Goal: Book appointment/travel/reservation

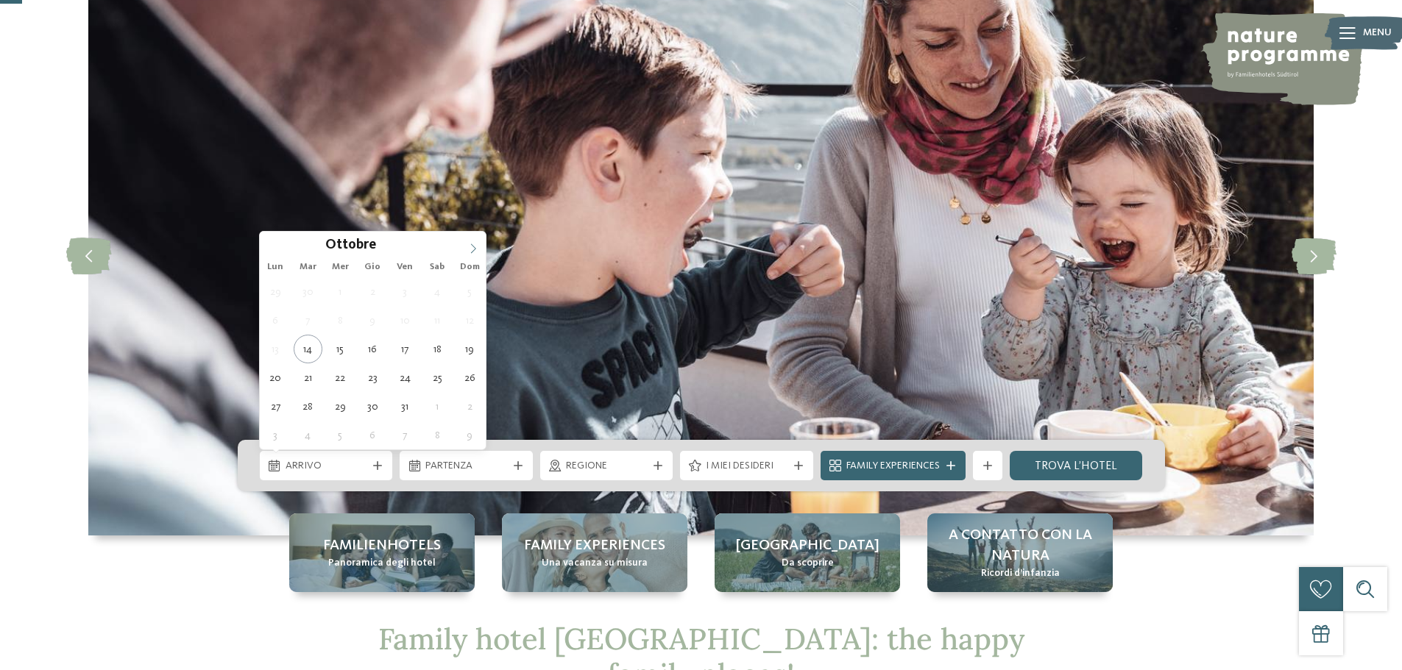
click at [474, 255] on span at bounding box center [473, 244] width 25 height 25
click at [473, 249] on icon at bounding box center [473, 249] width 10 height 10
type div "[DATE]"
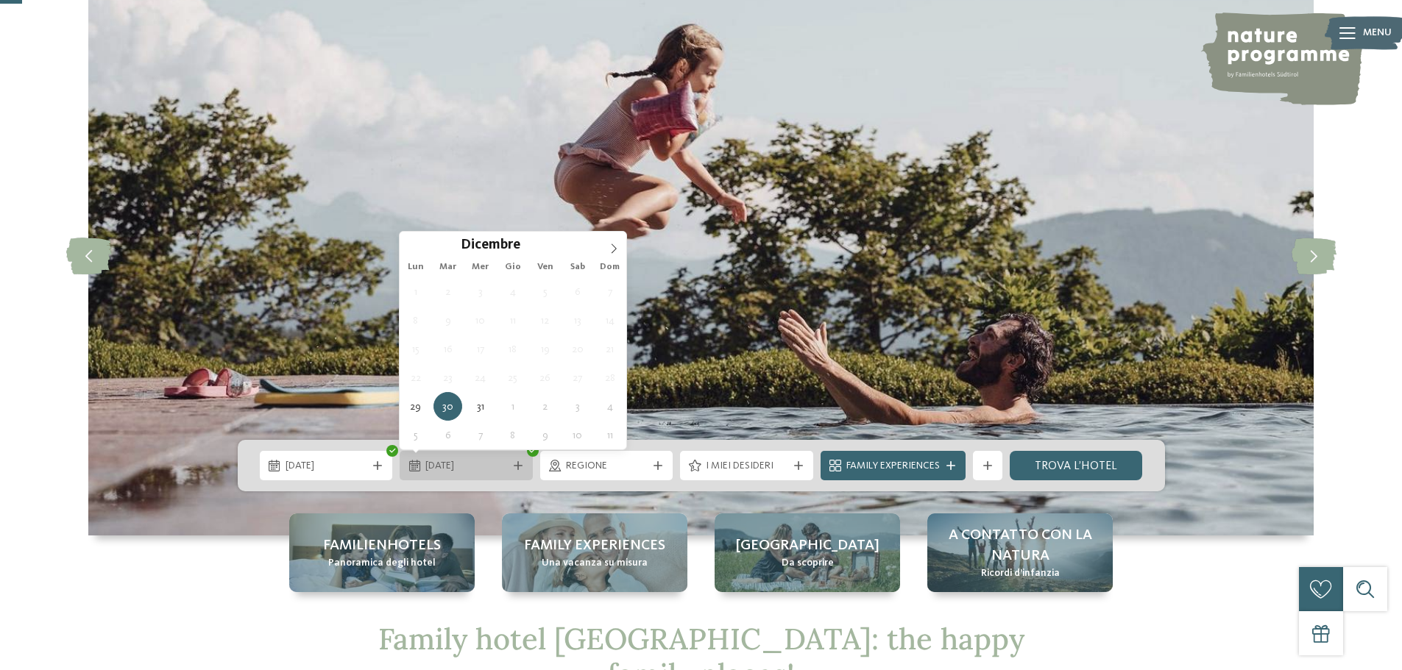
click at [466, 460] on span "[DATE]" at bounding box center [466, 466] width 82 height 15
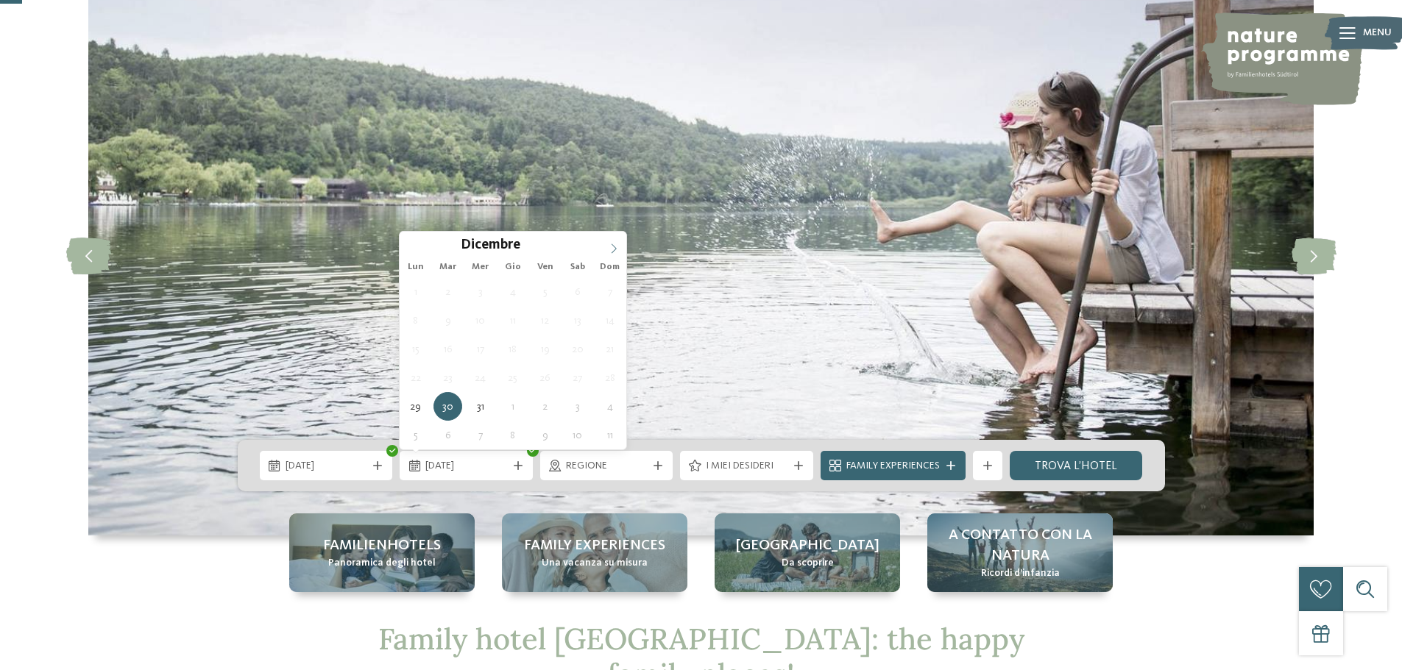
type input "****"
click at [610, 247] on icon at bounding box center [613, 249] width 10 height 10
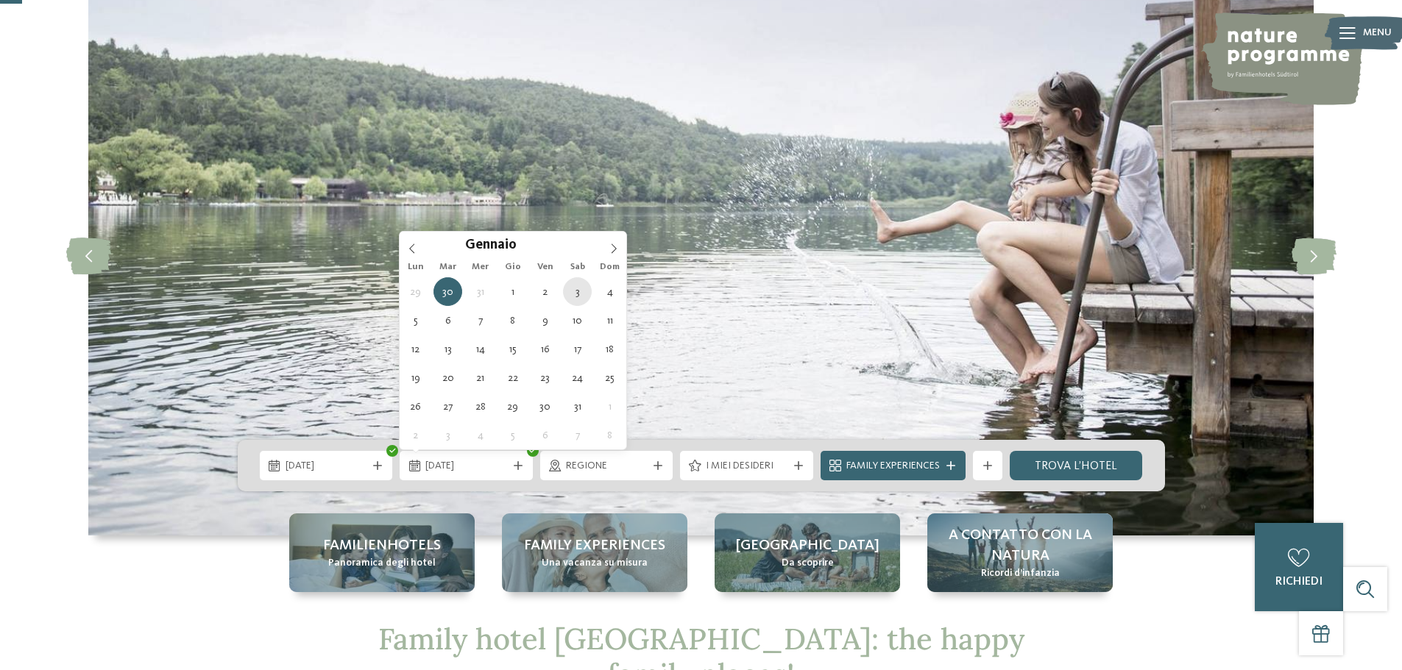
type div "[DATE]"
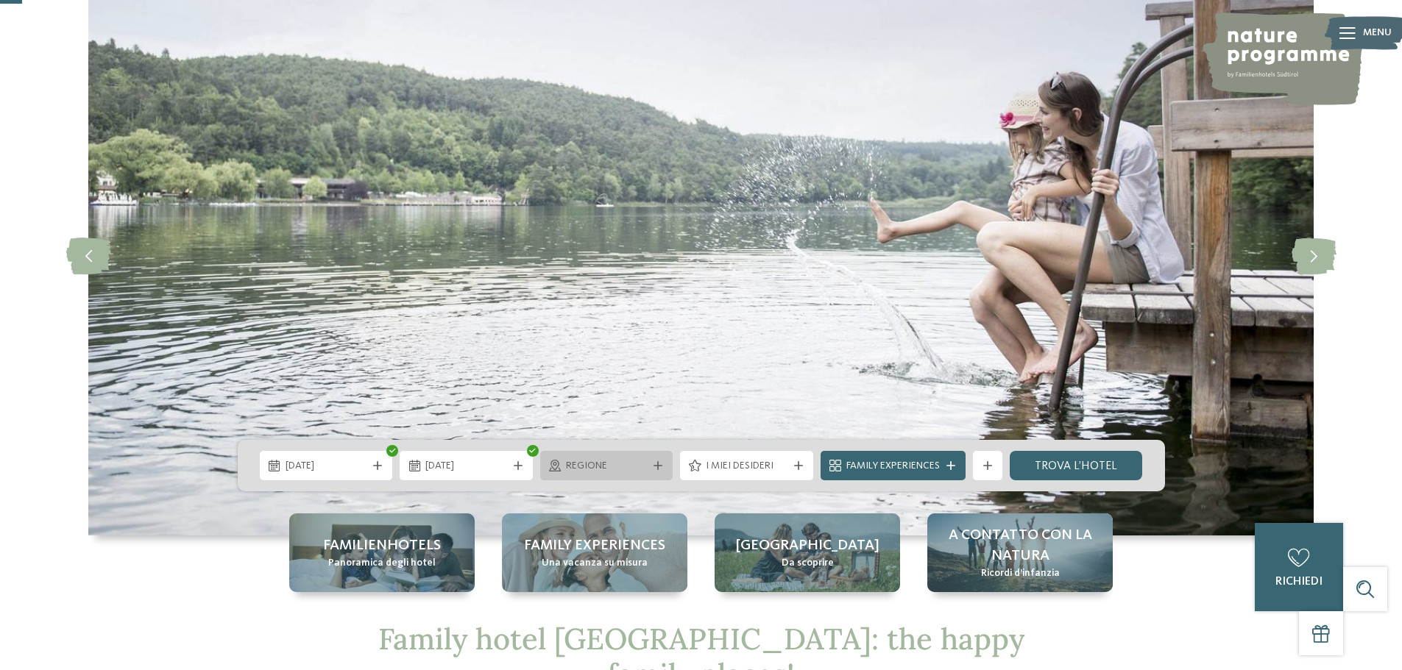
click at [603, 469] on span "Regione" at bounding box center [607, 466] width 82 height 15
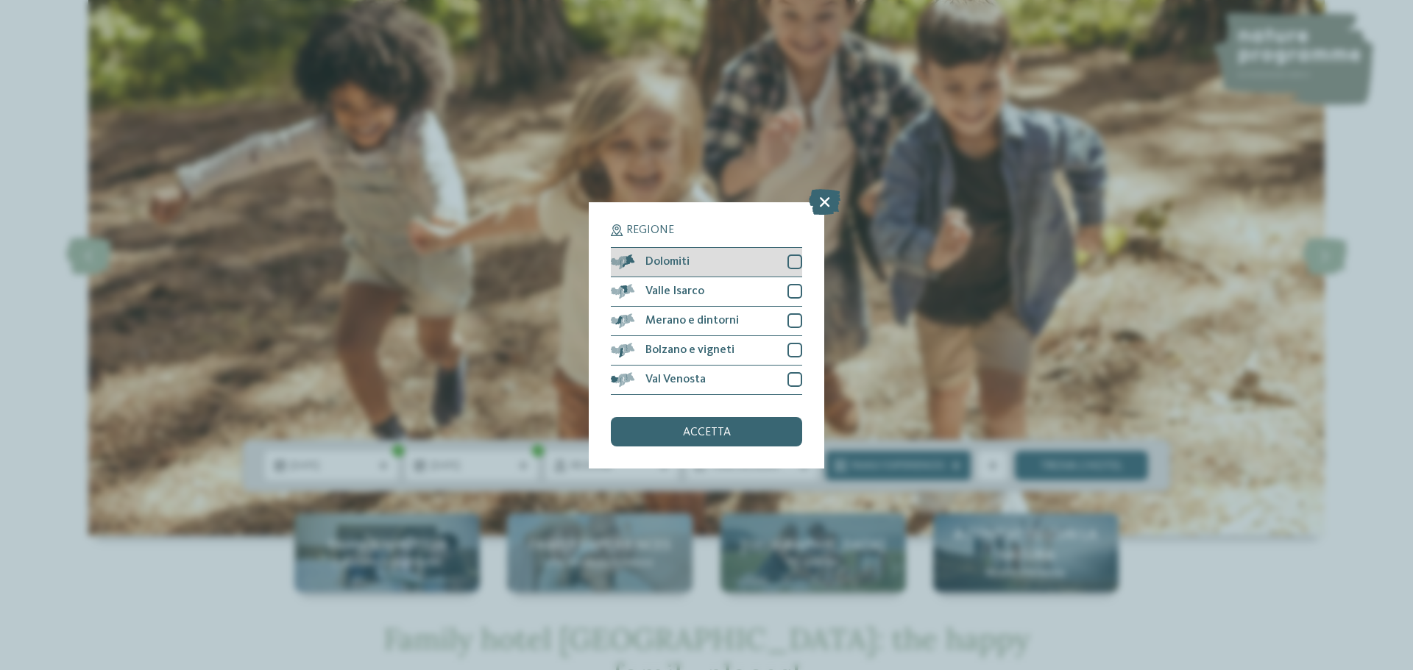
click at [695, 260] on div "Dolomiti" at bounding box center [706, 262] width 191 height 29
click at [792, 349] on div at bounding box center [794, 350] width 15 height 15
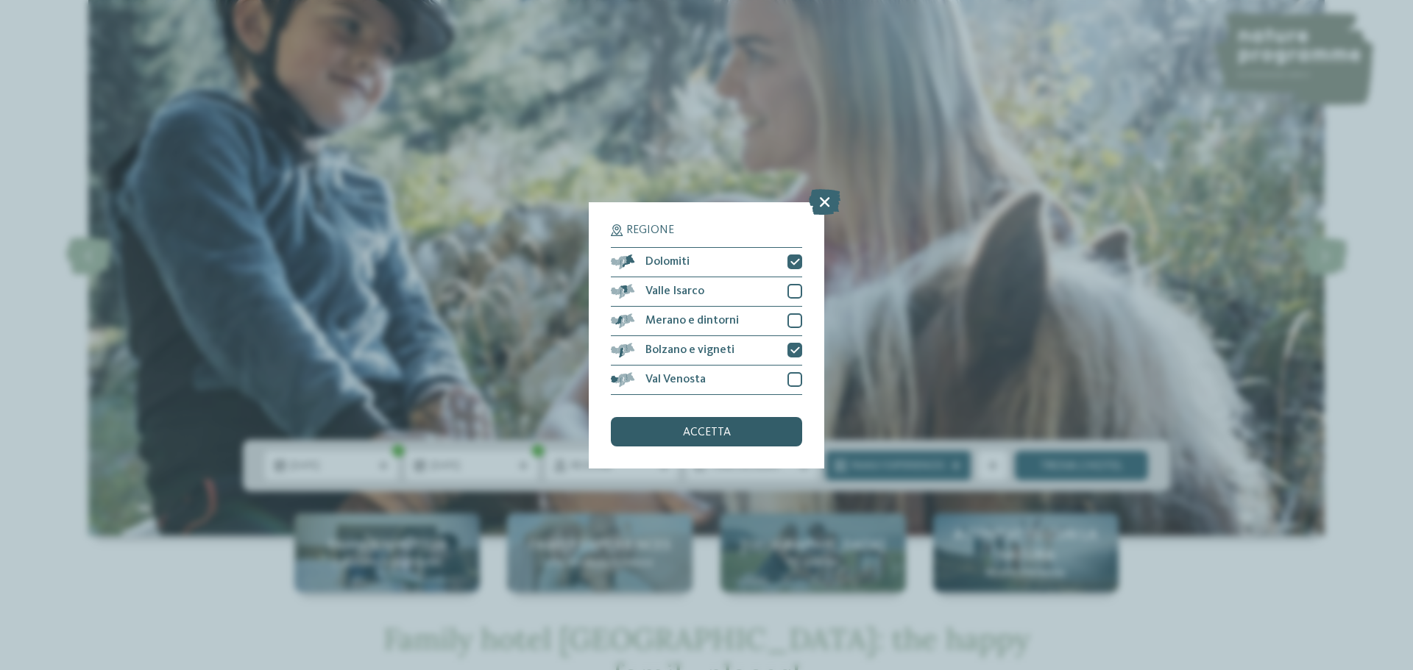
click at [720, 434] on span "accetta" at bounding box center [707, 433] width 48 height 12
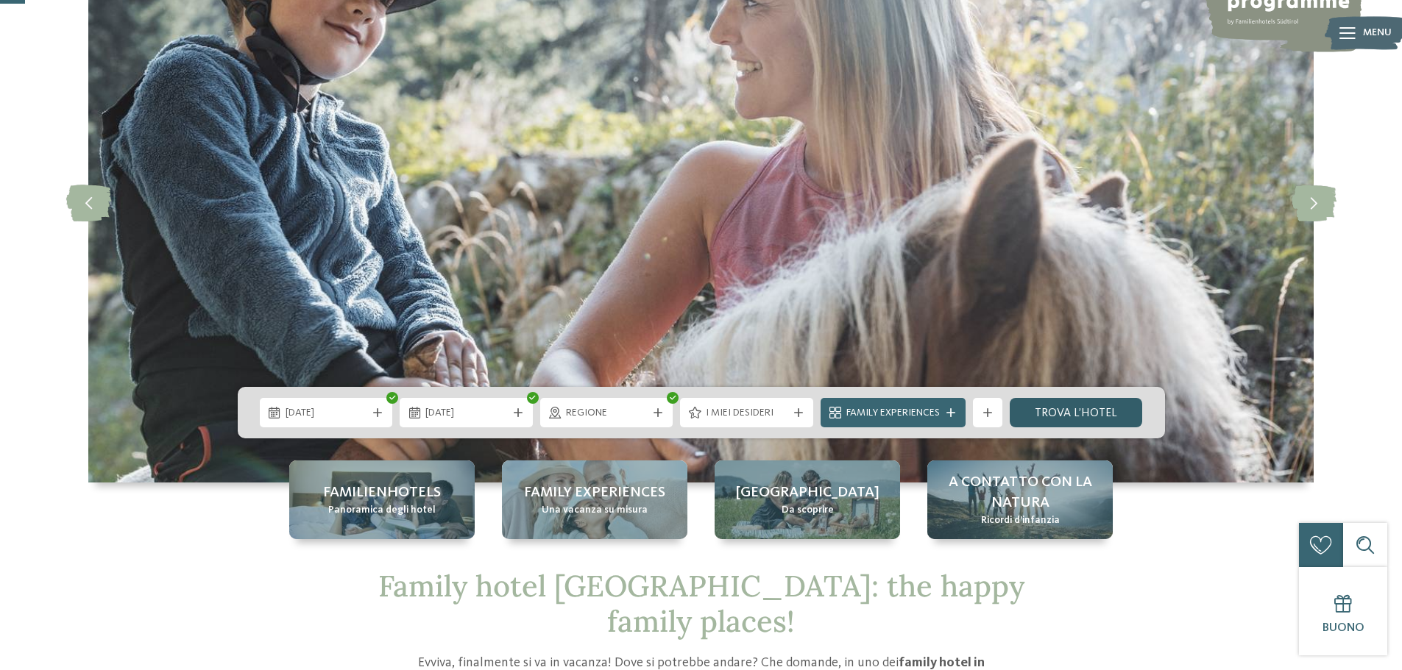
scroll to position [171, 0]
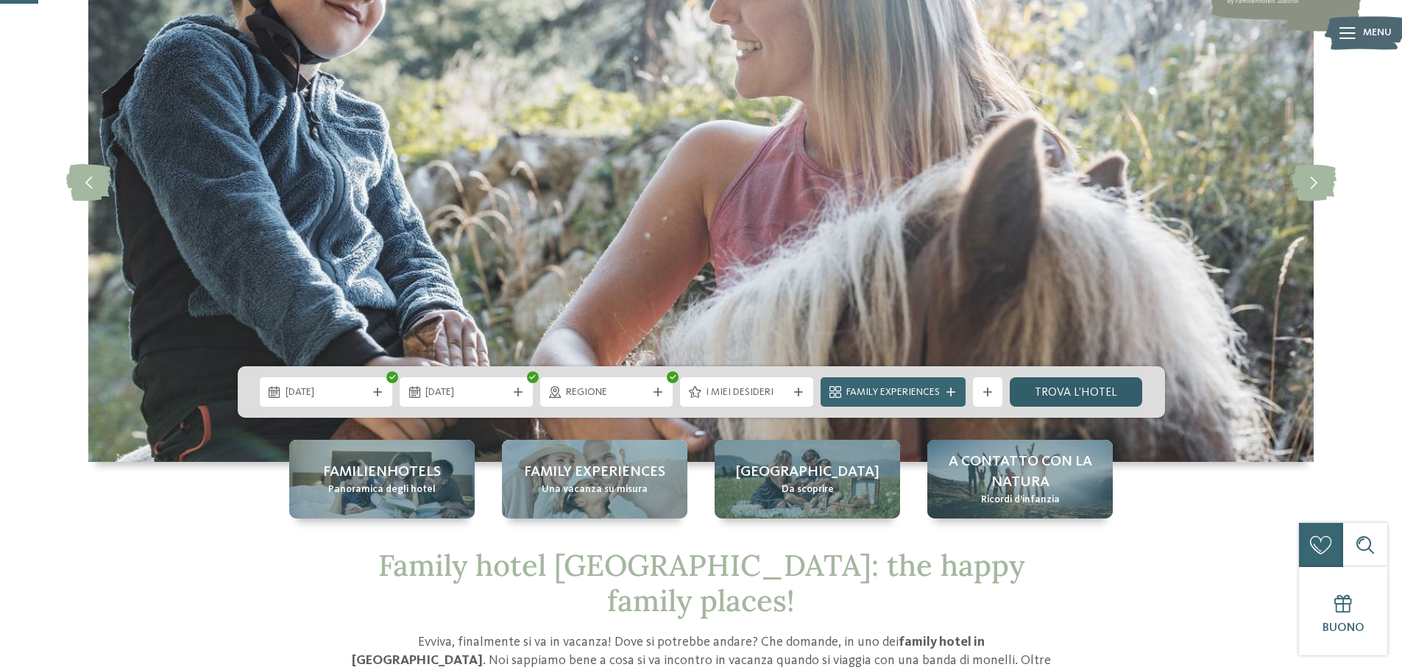
click at [1079, 394] on link "trova l’hotel" at bounding box center [1075, 391] width 133 height 29
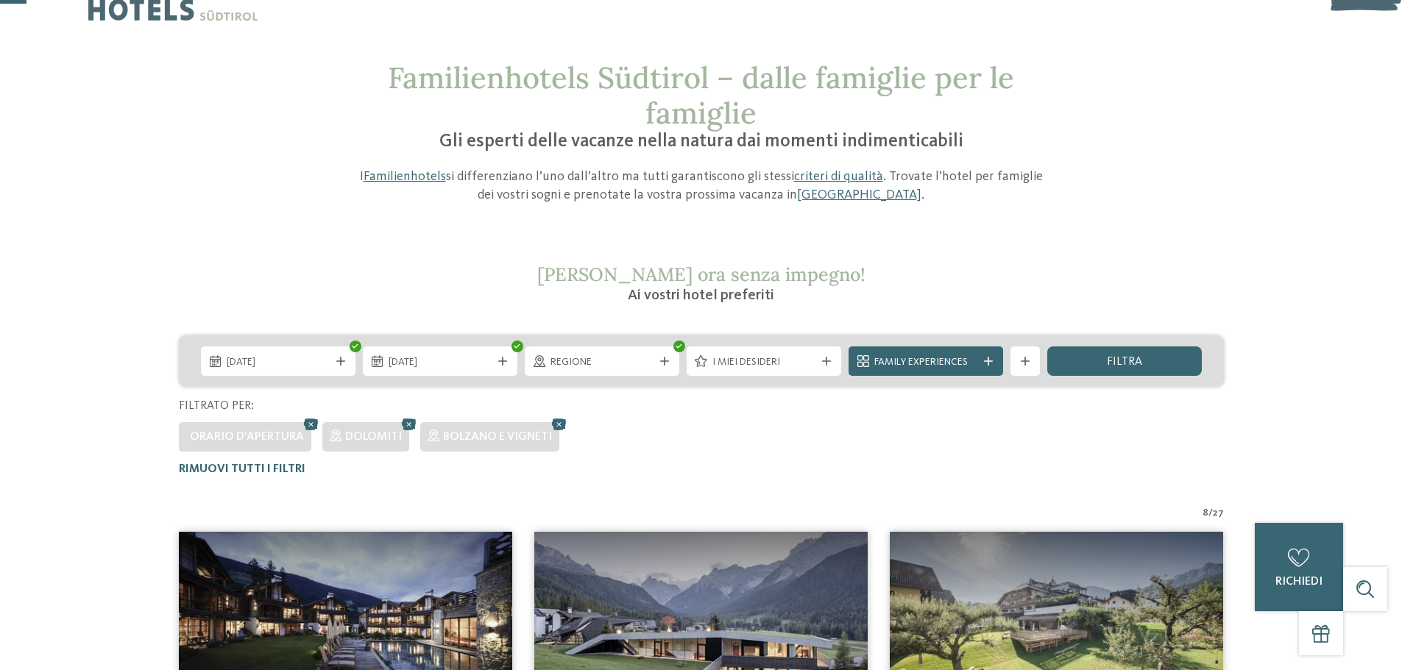
scroll to position [41, 0]
